Goal: Task Accomplishment & Management: Complete application form

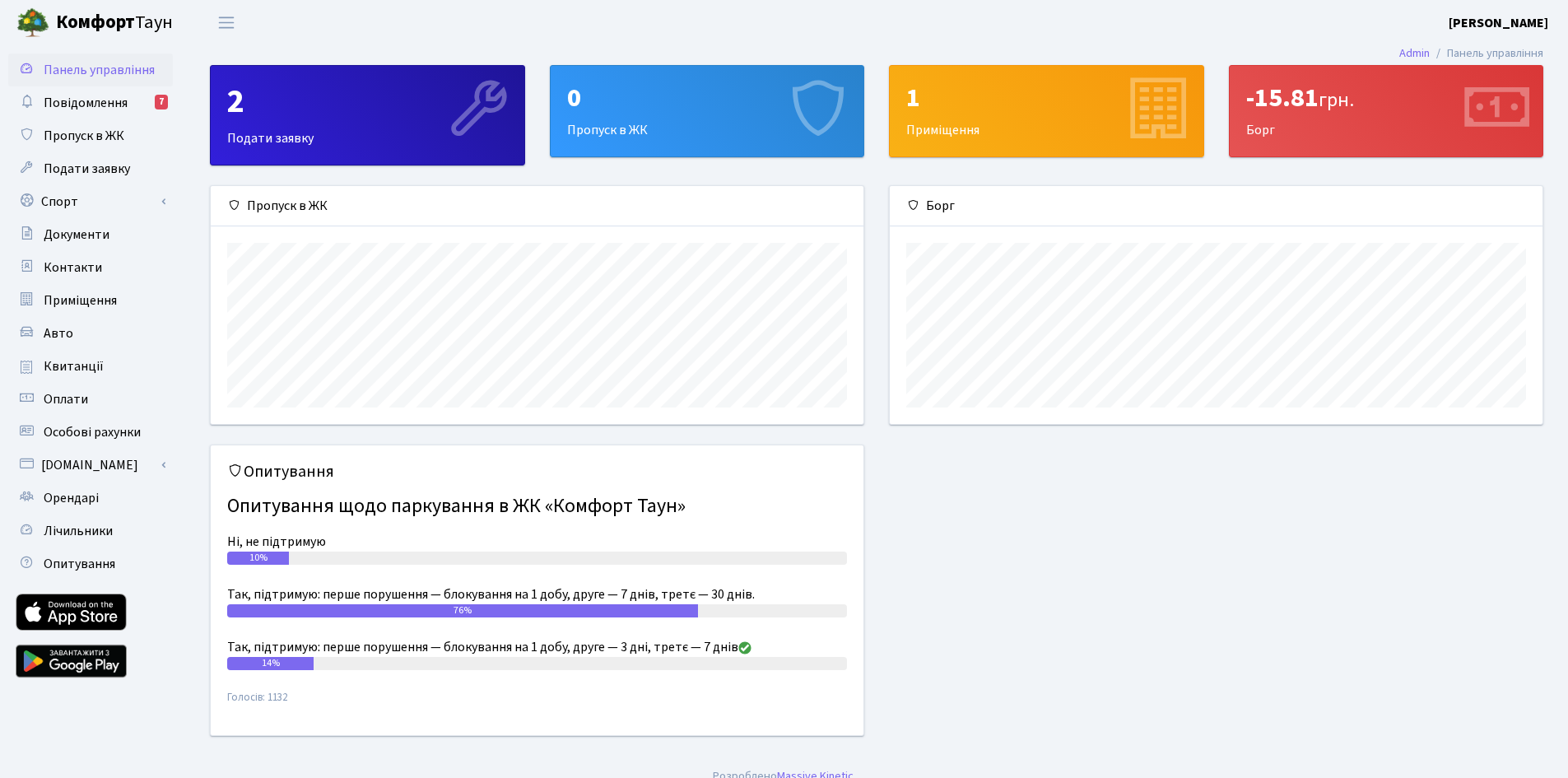
scroll to position [238, 653]
click at [748, 122] on div "0 Пропуск в ЖК" at bounding box center [707, 111] width 313 height 90
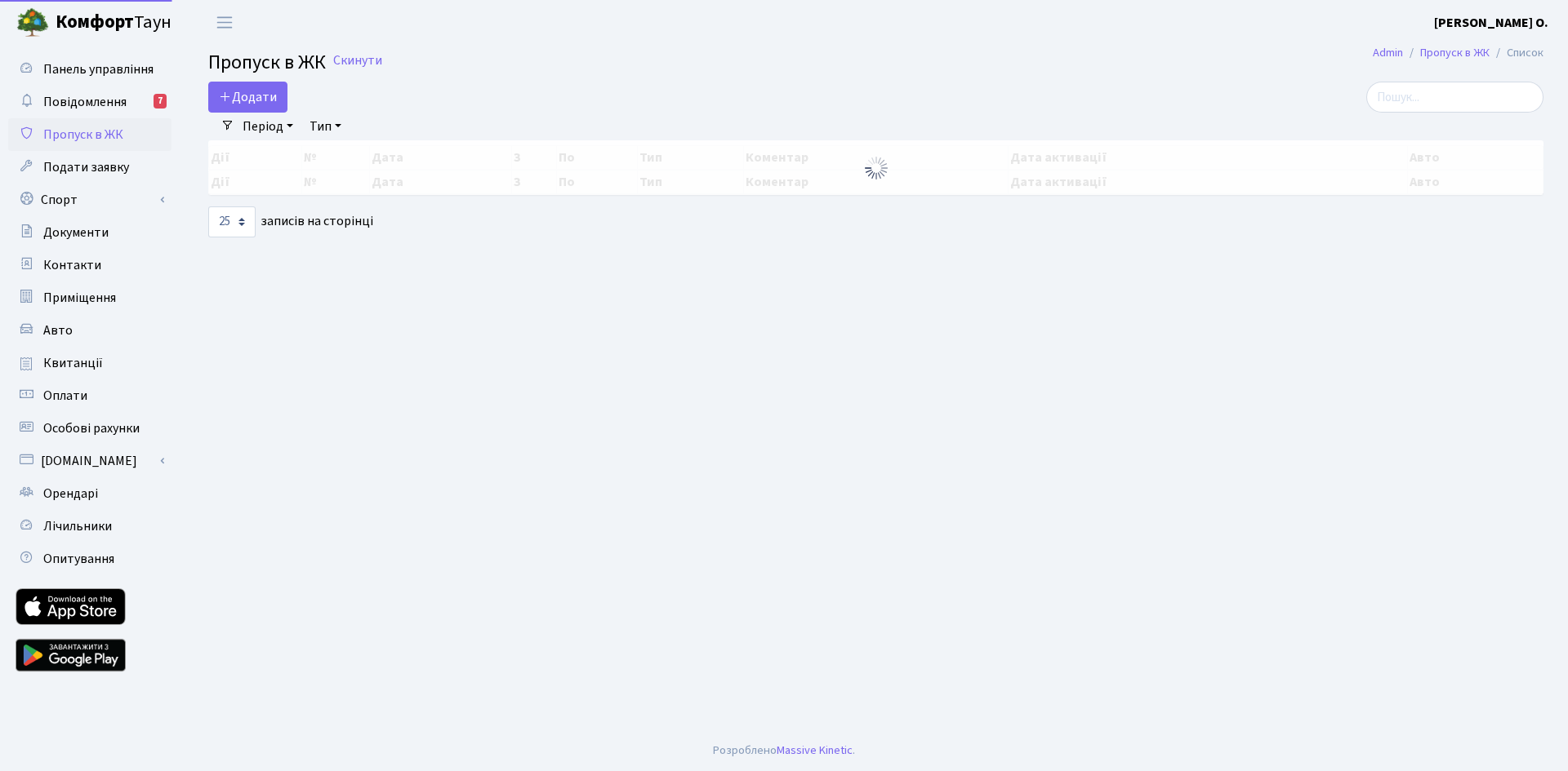
select select "25"
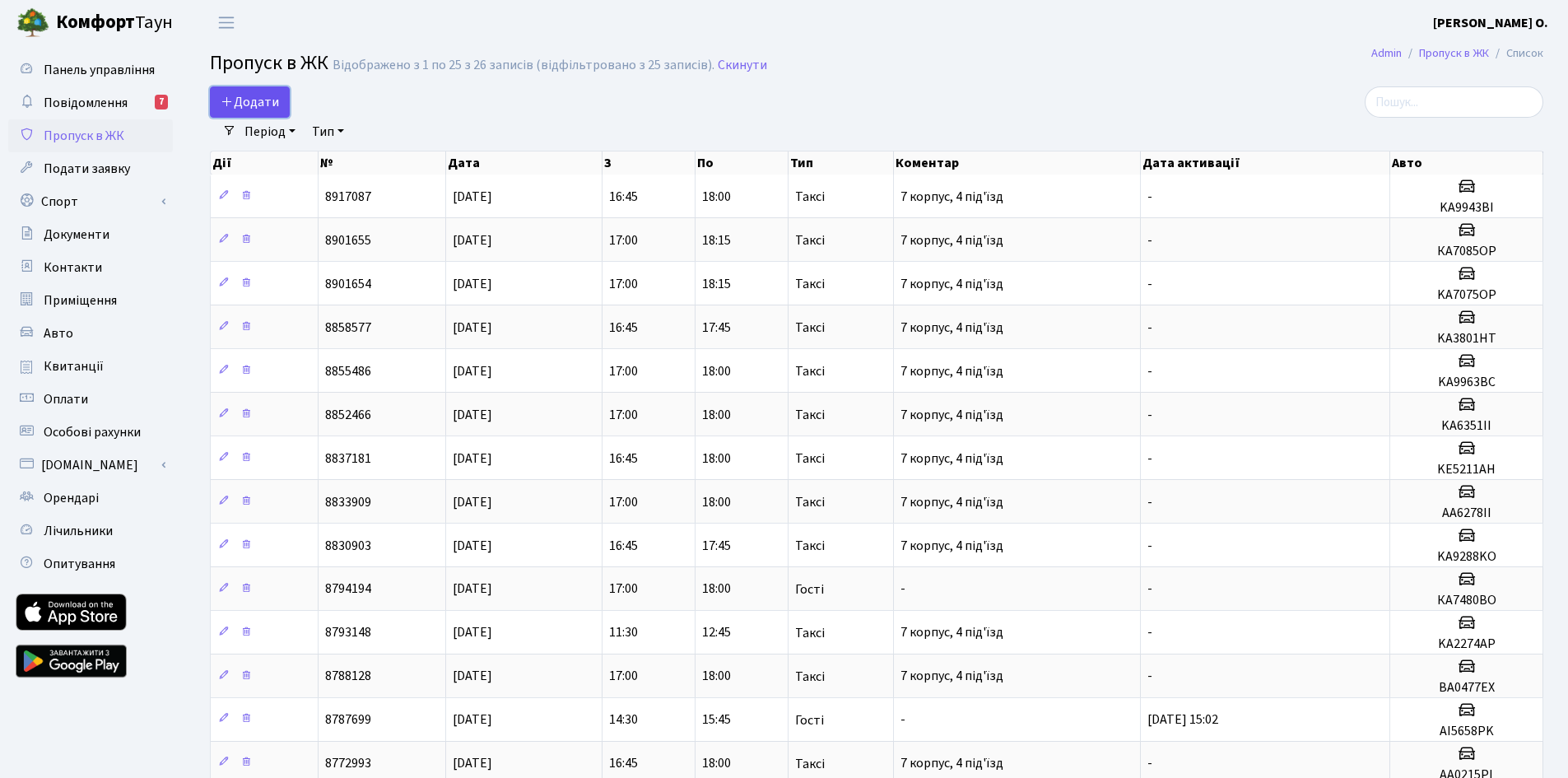
click at [258, 99] on span "Додати" at bounding box center [249, 102] width 58 height 18
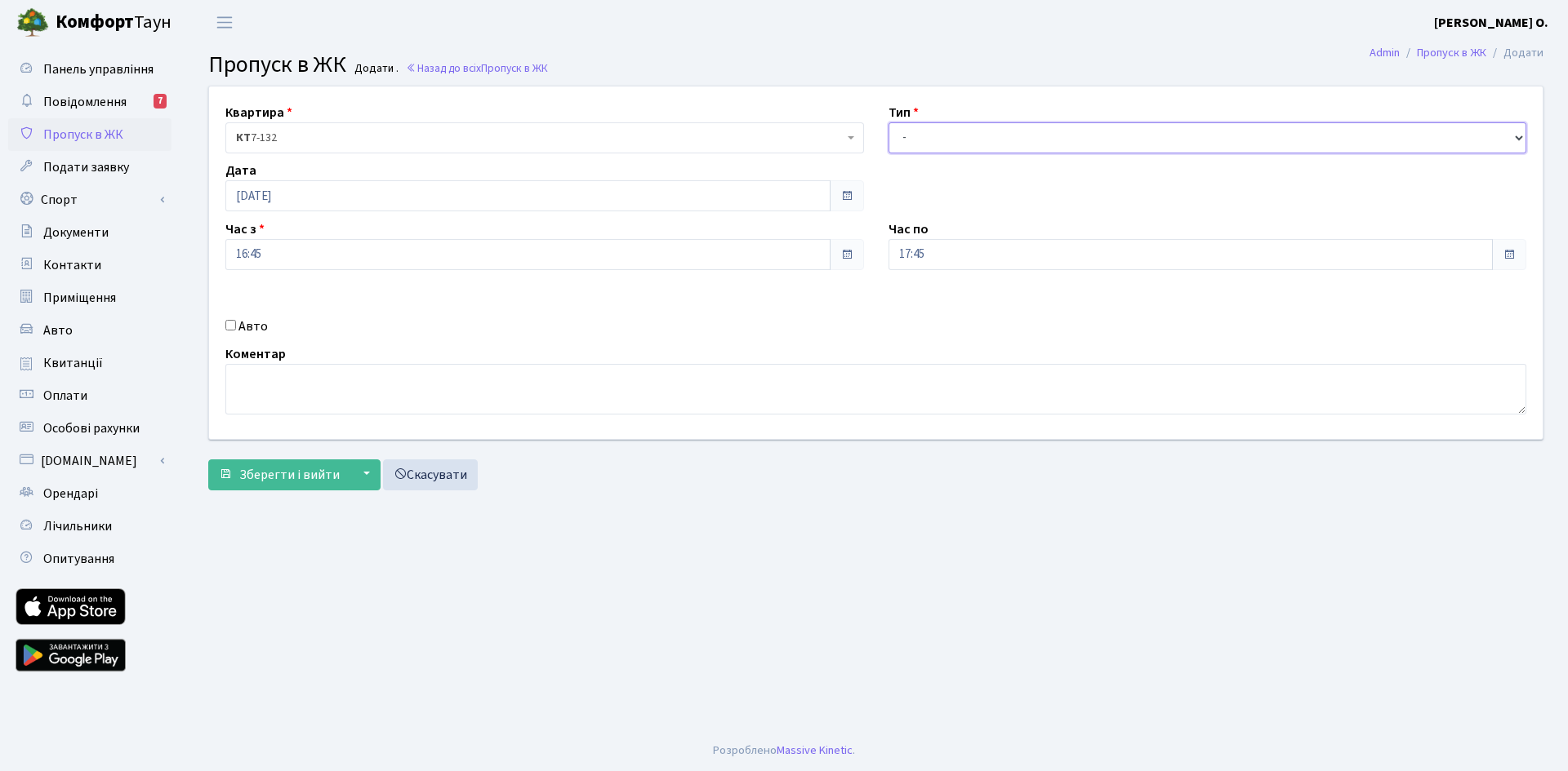
drag, startPoint x: 1066, startPoint y: 138, endPoint x: 1057, endPoint y: 149, distance: 14.2
click at [1066, 137] on select "- Доставка Таксі Гості Сервіс" at bounding box center [1207, 137] width 639 height 31
select select "2"
click at [888, 122] on select "- Доставка Таксі Гості Сервіс" at bounding box center [1207, 137] width 639 height 31
click at [267, 329] on div "Авто" at bounding box center [544, 326] width 663 height 19
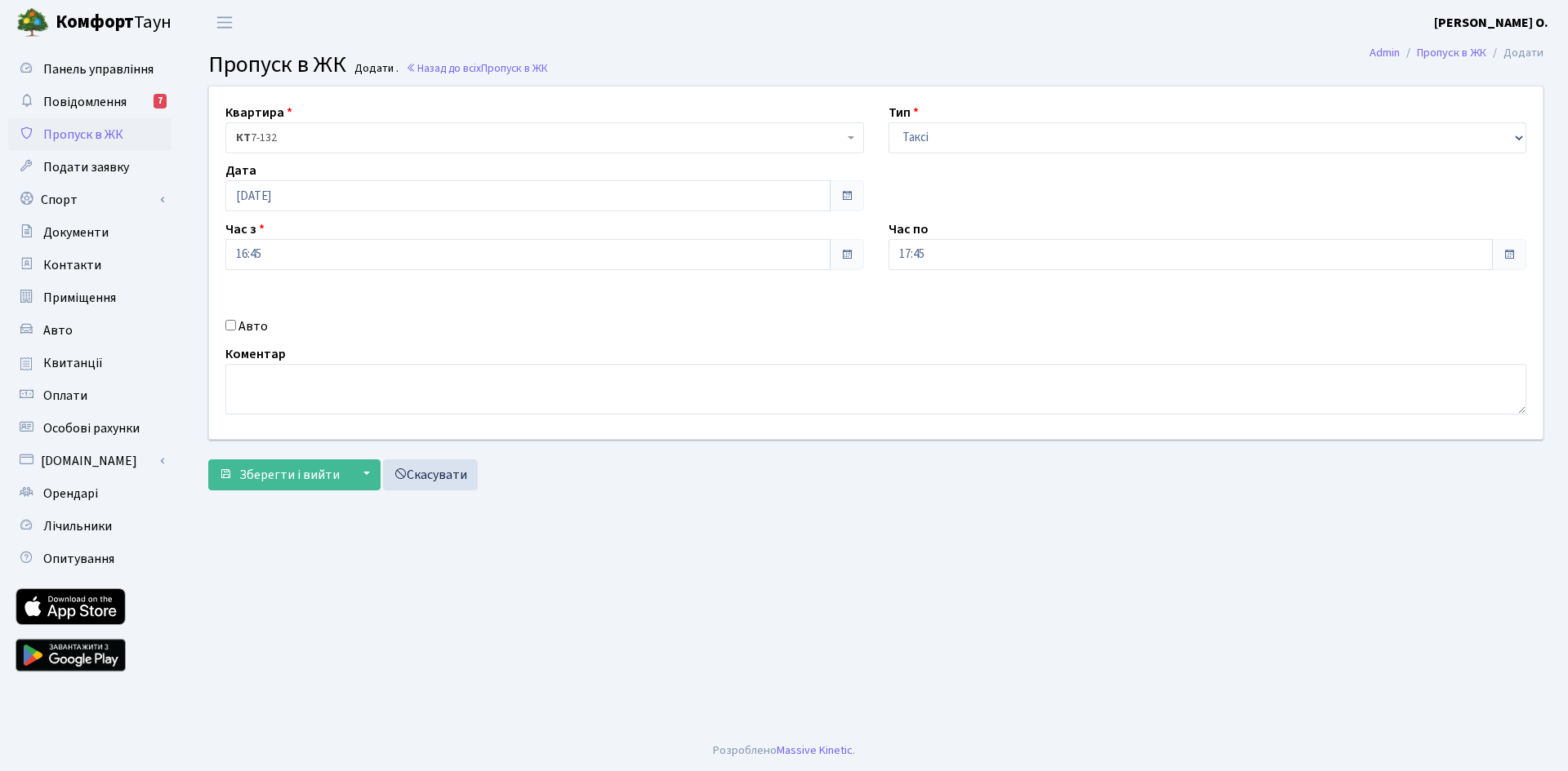
click at [252, 326] on label "Авто" at bounding box center [253, 326] width 30 height 19
click at [236, 326] on input "Авто" at bounding box center [230, 325] width 11 height 11
checkbox input "true"
type input "AI9540MP"
click at [243, 468] on span "Зберегти і вийти" at bounding box center [290, 475] width 100 height 18
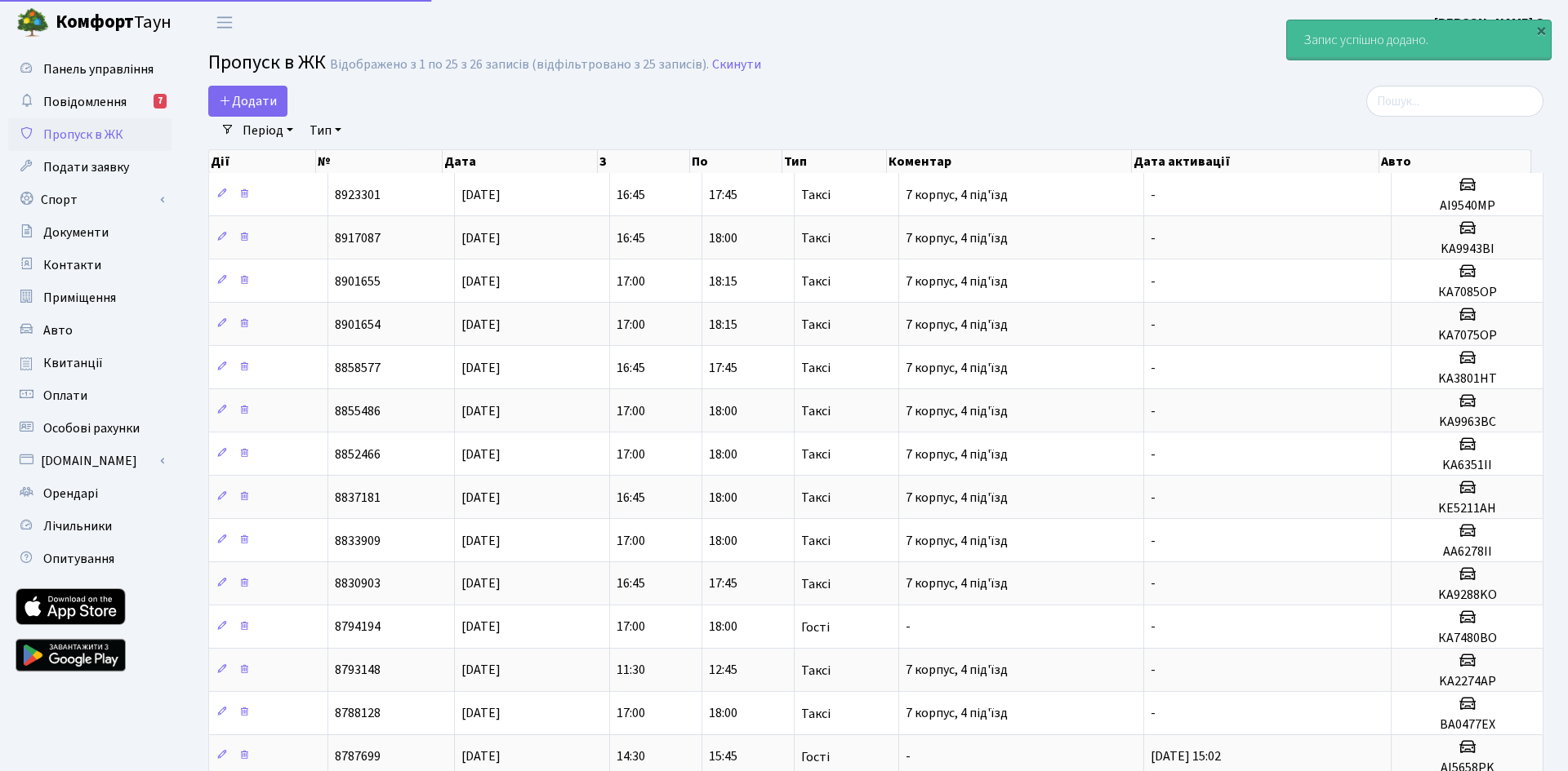
select select "25"
